Goal: Register for event/course

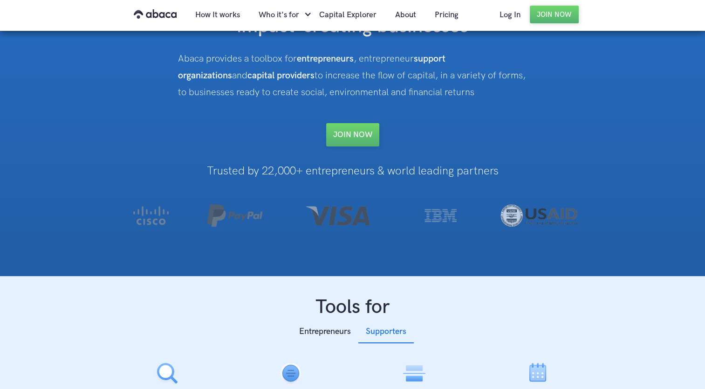
scroll to position [80, 0]
click at [365, 138] on link "Join NOW" at bounding box center [352, 134] width 53 height 23
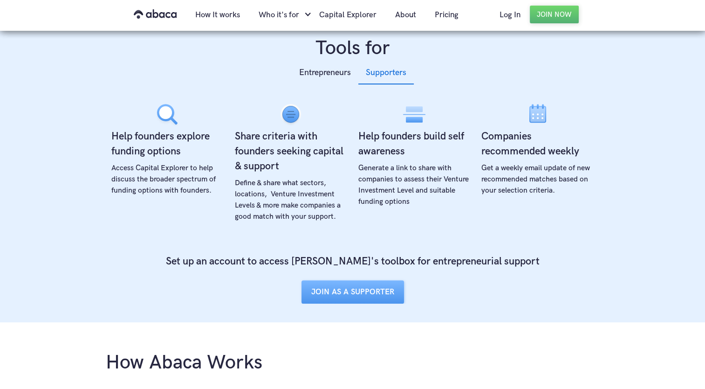
scroll to position [339, 0]
click at [325, 77] on div "Entrepreneurs" at bounding box center [325, 72] width 52 height 14
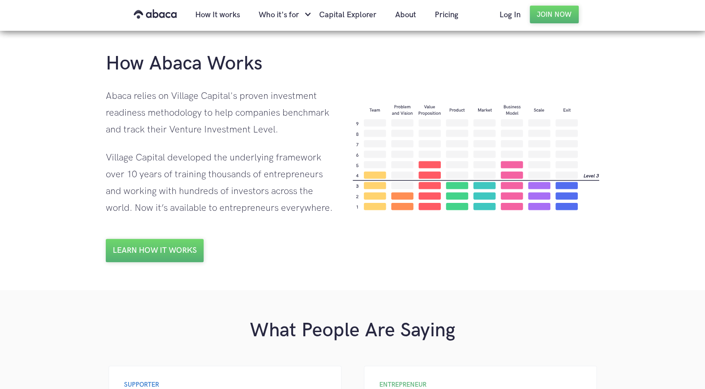
scroll to position [624, 0]
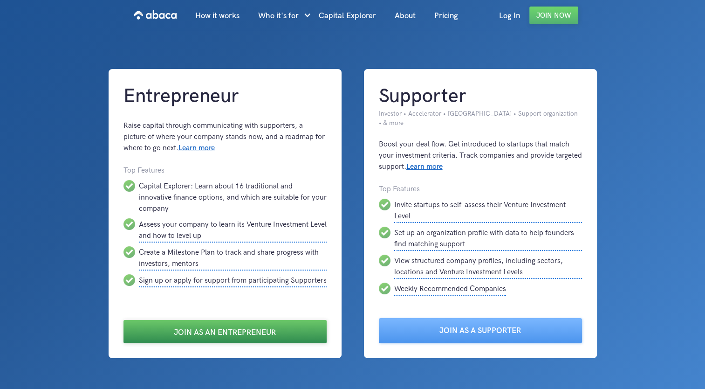
click at [231, 322] on link "Join as an Entrepreneur" at bounding box center [224, 331] width 203 height 23
